Goal: Use online tool/utility: Use online tool/utility

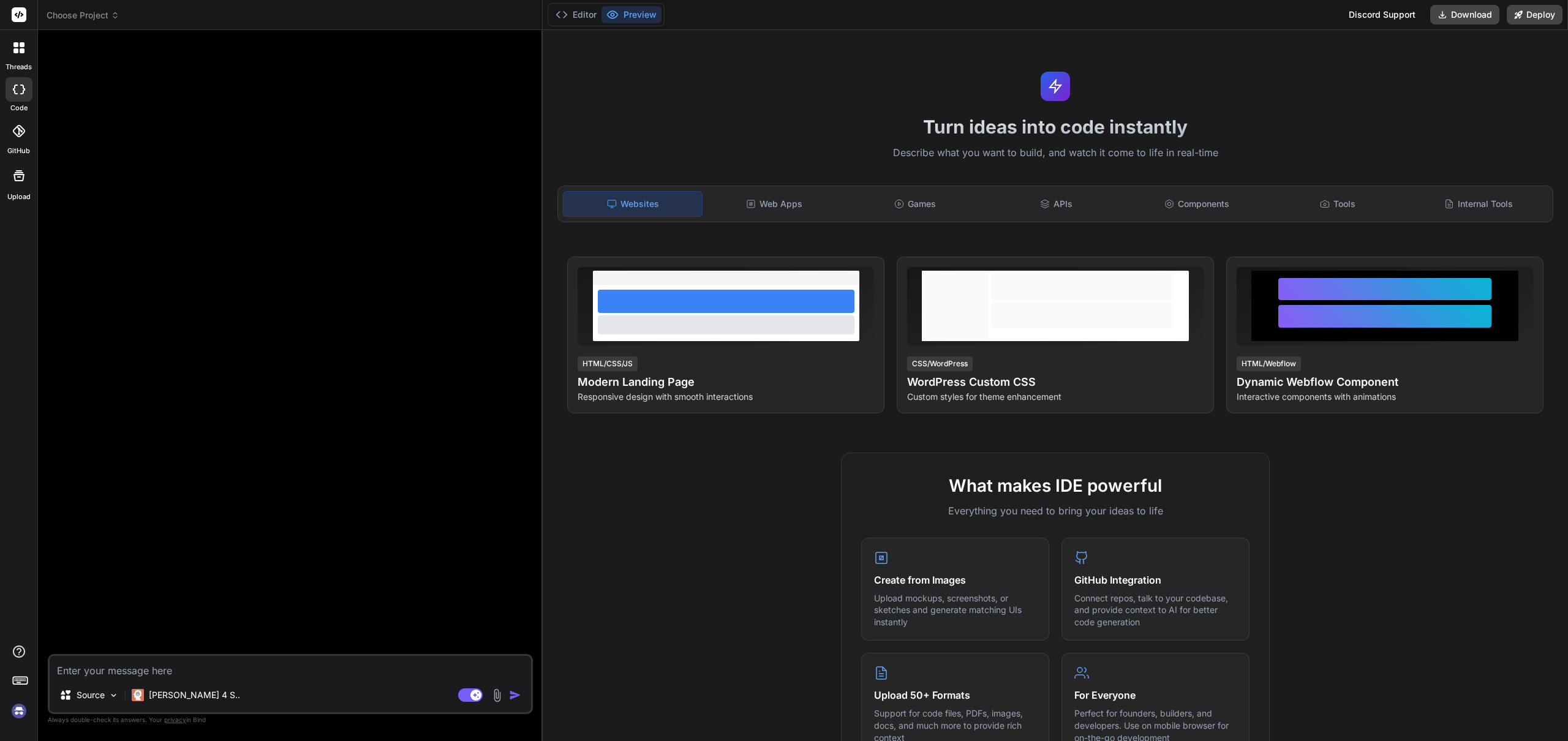
click at [776, 125] on h1 "Turn ideas into code instantly" at bounding box center [1055, 126] width 1011 height 22
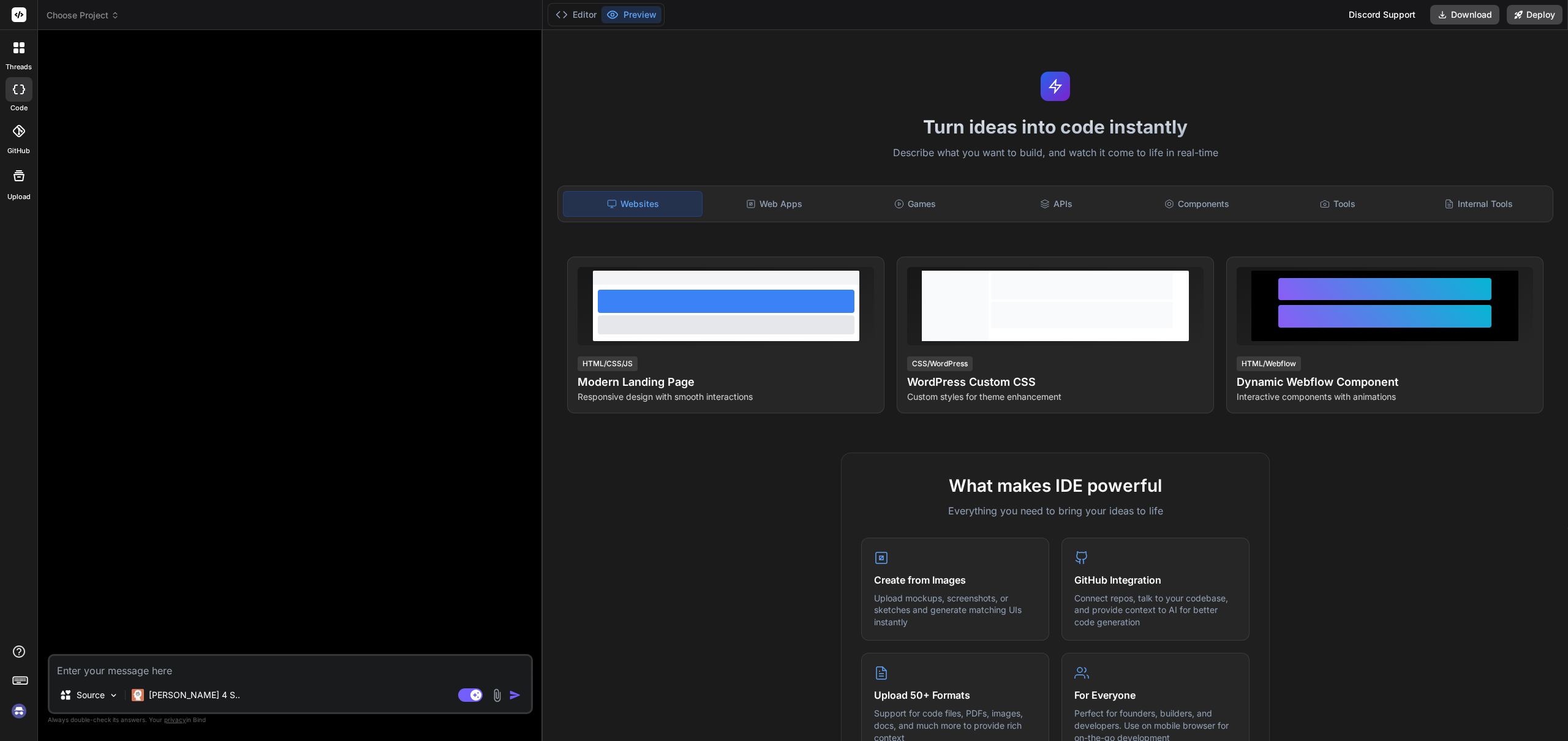
click at [22, 714] on img at bounding box center [19, 710] width 21 height 21
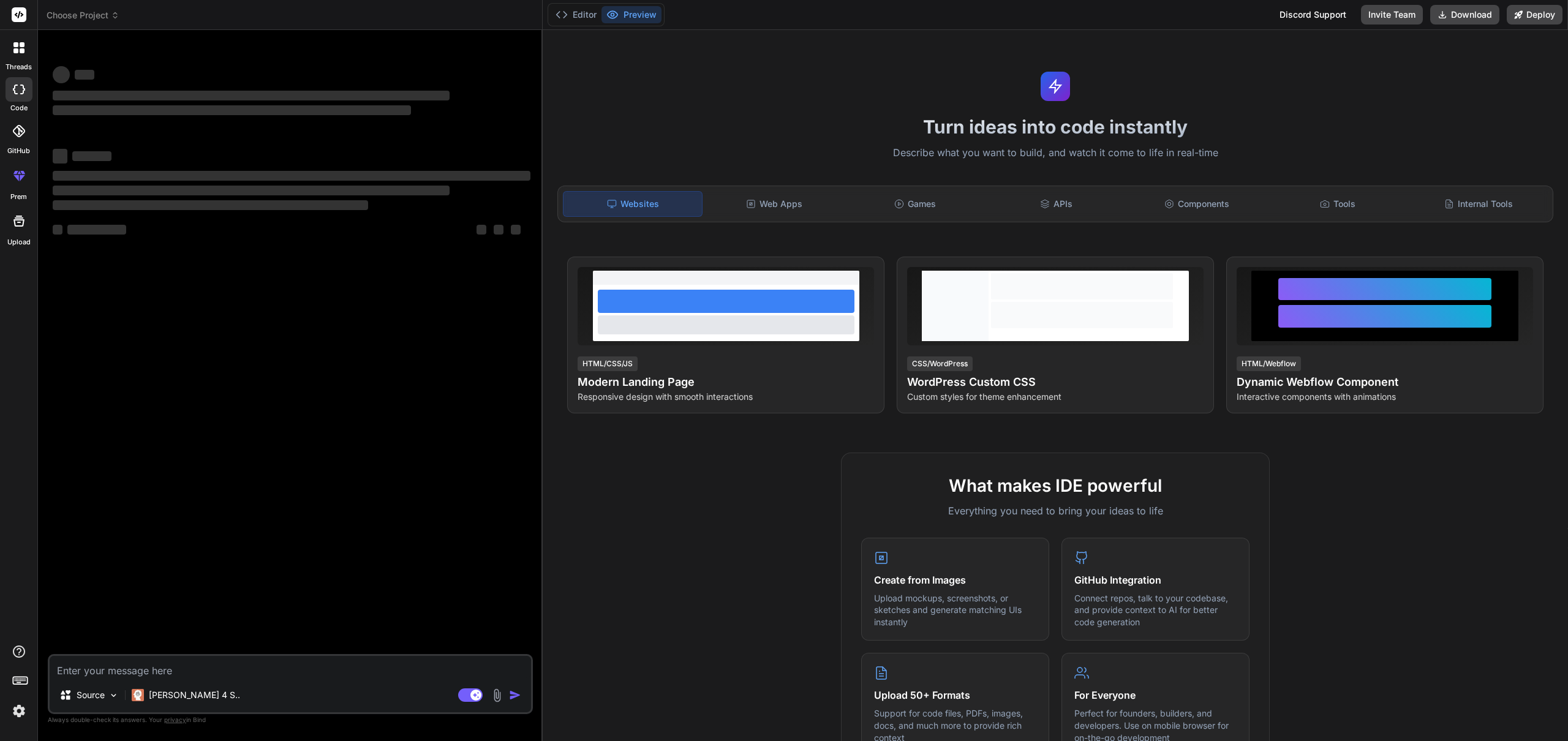
type textarea "x"
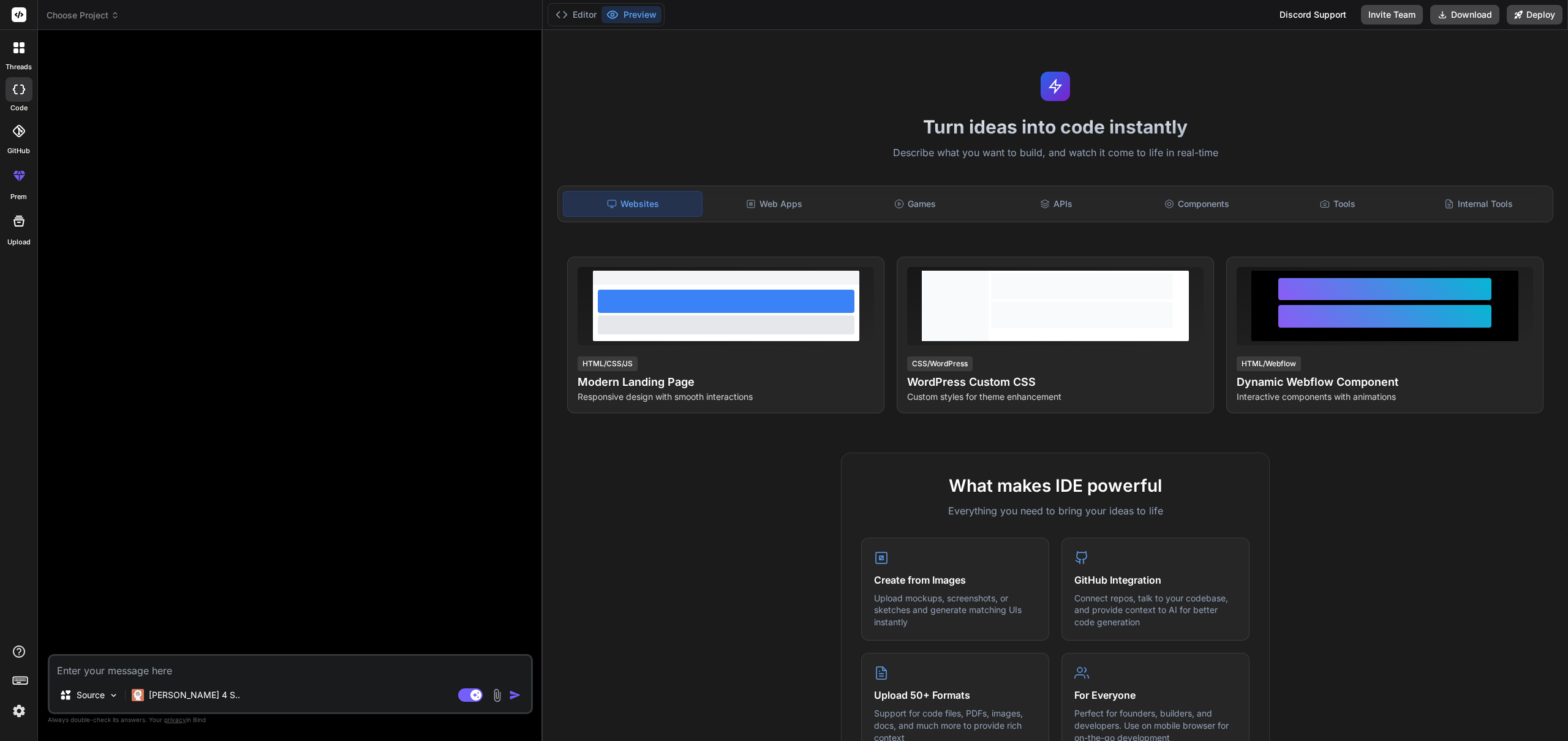
click at [782, 106] on div "Turn ideas into code instantly Describe what you want to build, and watch it co…" at bounding box center [1055, 385] width 1025 height 711
drag, startPoint x: 784, startPoint y: 144, endPoint x: 678, endPoint y: 71, distance: 128.7
click at [784, 136] on div "Turn ideas into code instantly Describe what you want to build, and watch it co…" at bounding box center [1055, 385] width 1025 height 711
drag, startPoint x: 738, startPoint y: 75, endPoint x: 501, endPoint y: 0, distance: 248.6
click at [734, 73] on div "Turn ideas into code instantly Describe what you want to build, and watch it co…" at bounding box center [1055, 385] width 1025 height 711
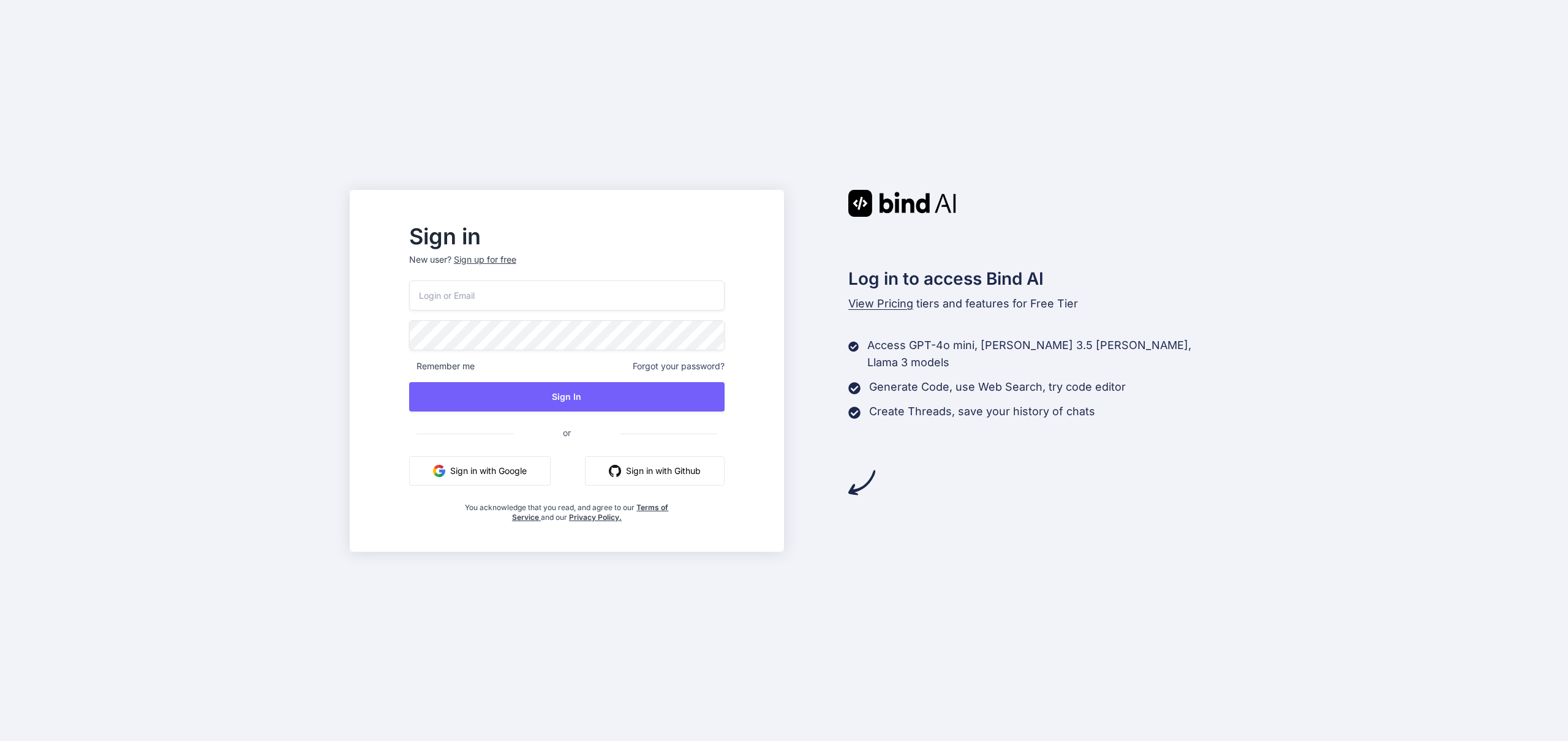
click at [549, 471] on button "Sign in with Google" at bounding box center [479, 471] width 141 height 29
